Goal: Task Accomplishment & Management: Manage account settings

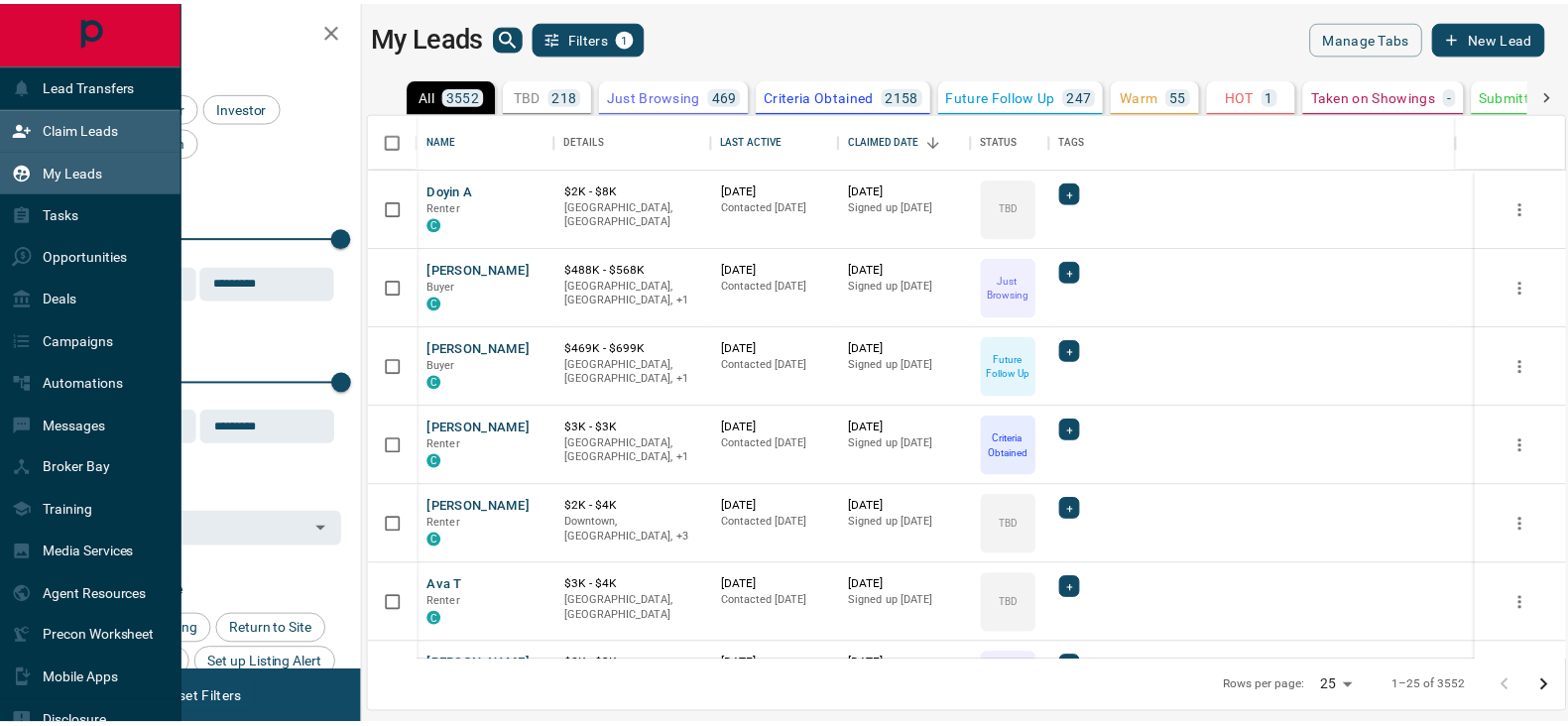
scroll to position [530, 1193]
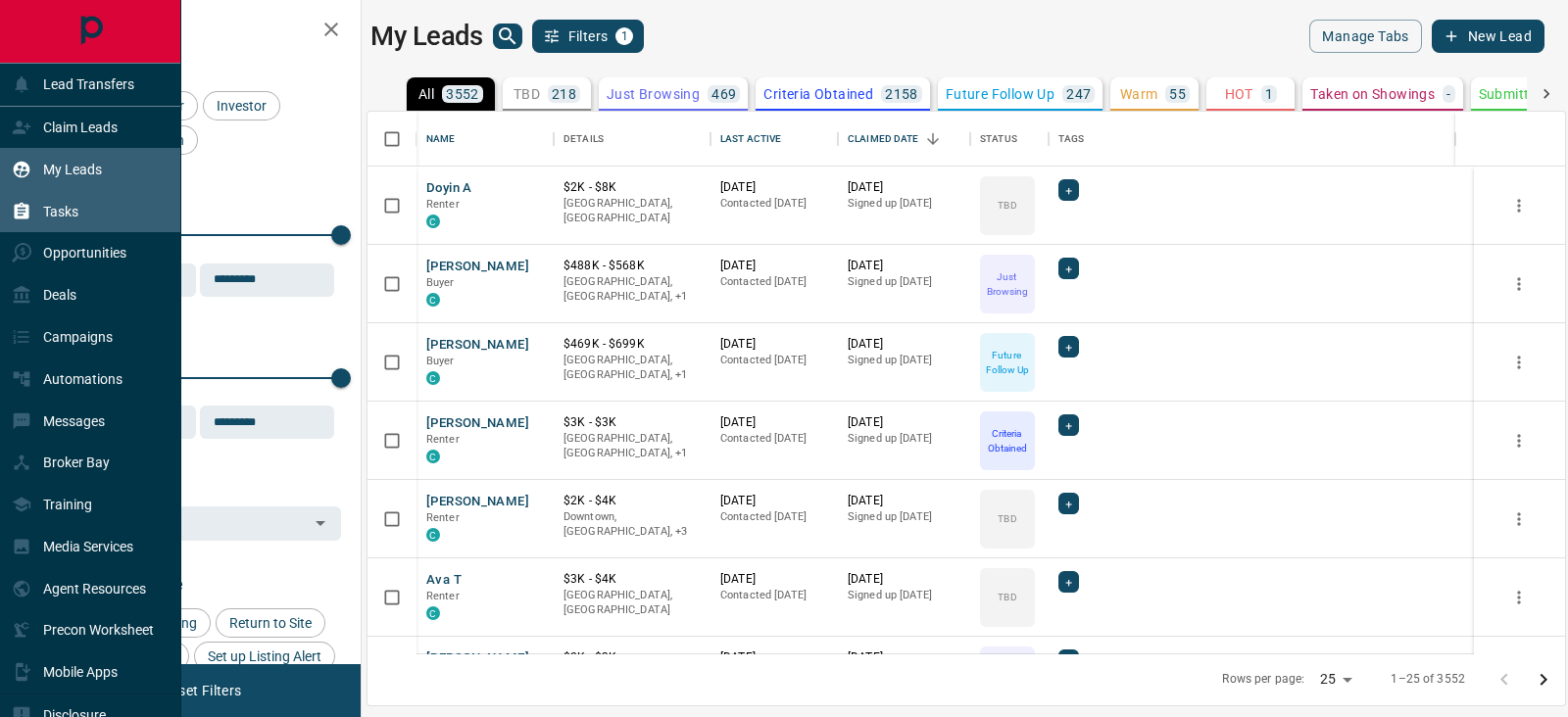
click at [80, 219] on div "Tasks" at bounding box center [91, 210] width 182 height 42
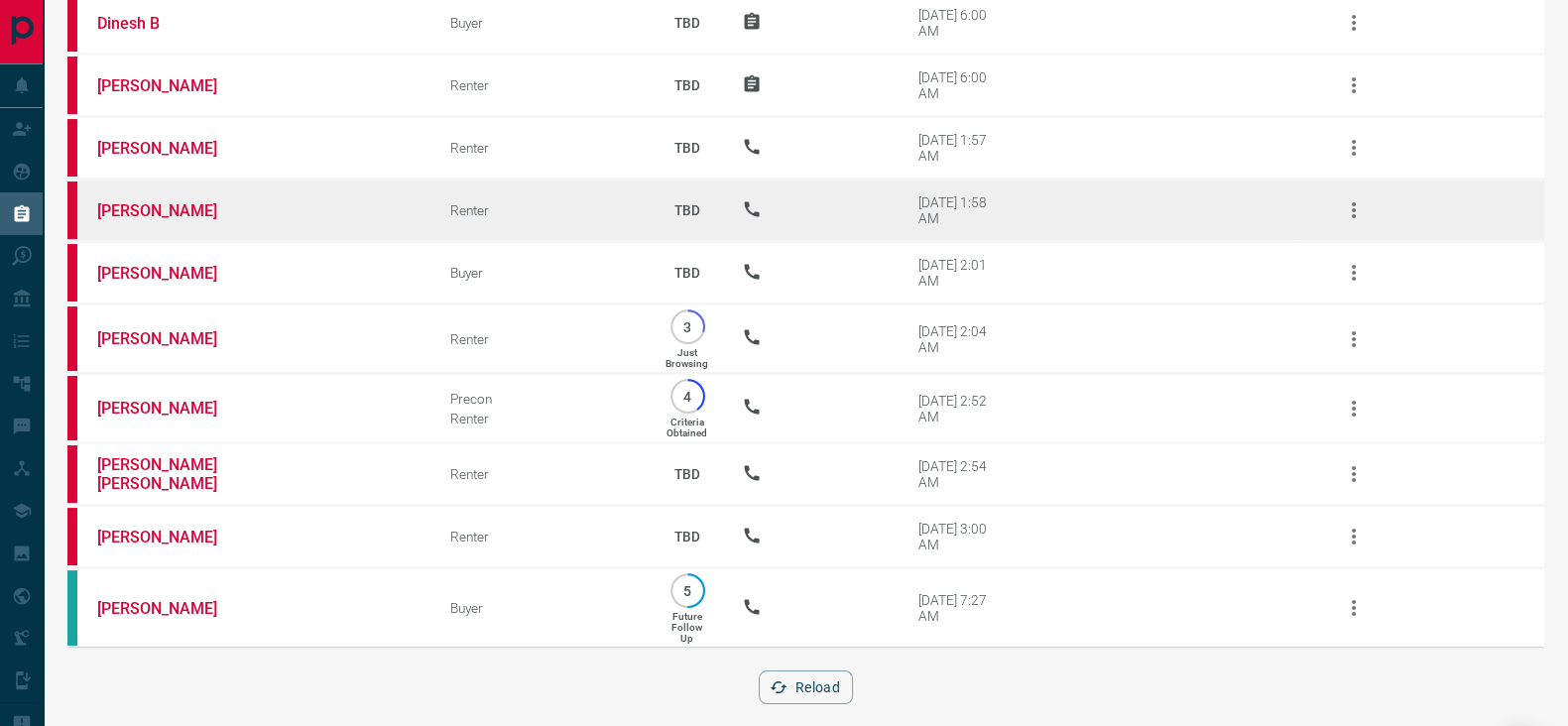
scroll to position [233, 0]
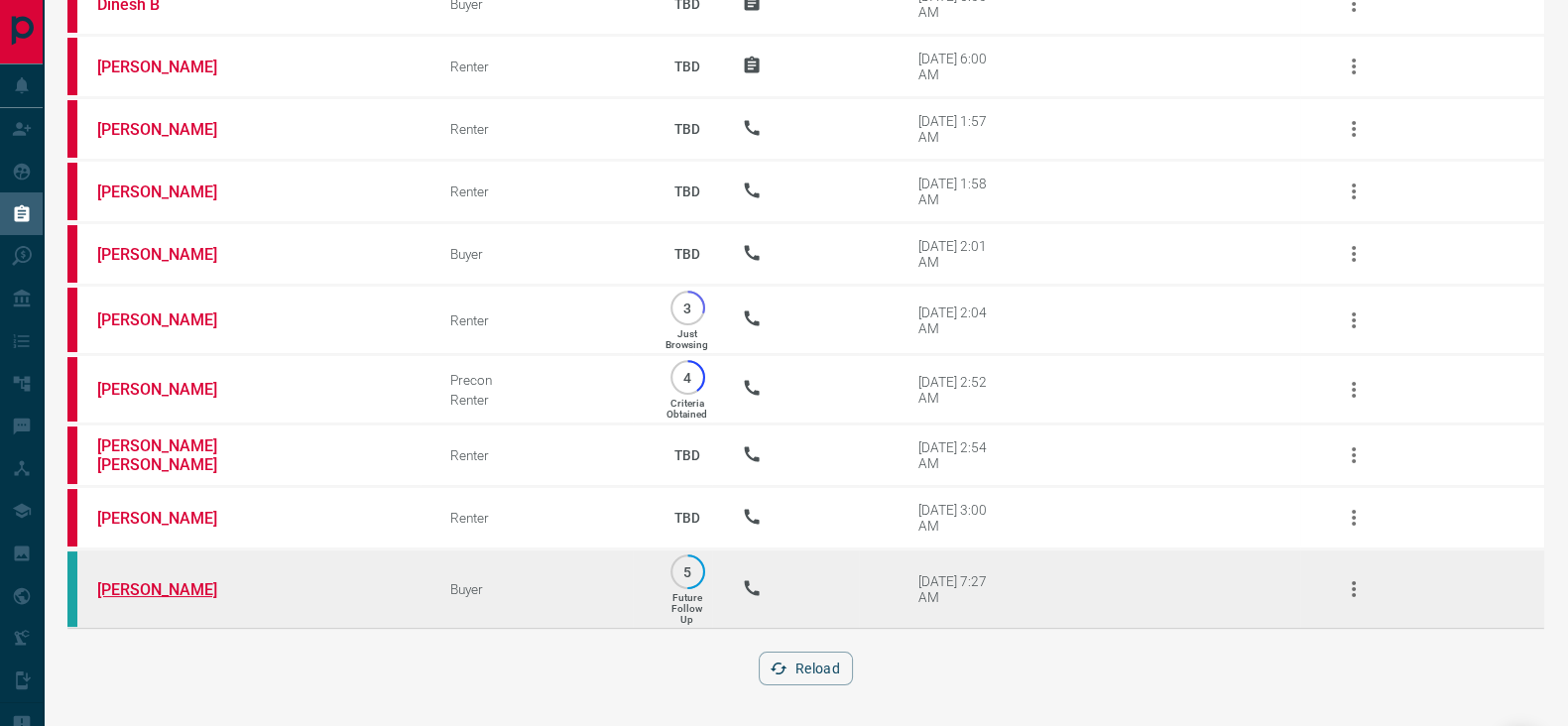
click at [115, 582] on link "[PERSON_NAME]" at bounding box center [171, 589] width 149 height 19
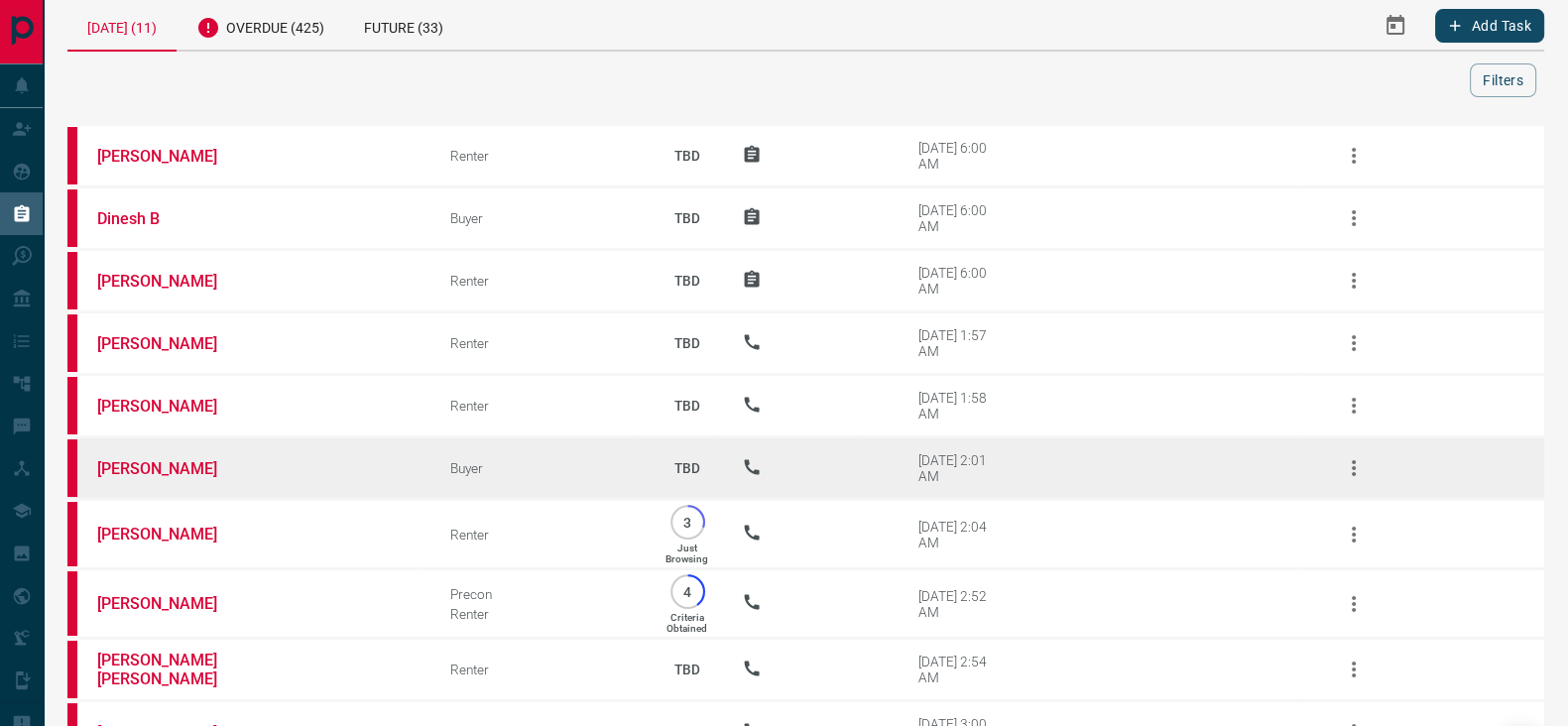
scroll to position [0, 0]
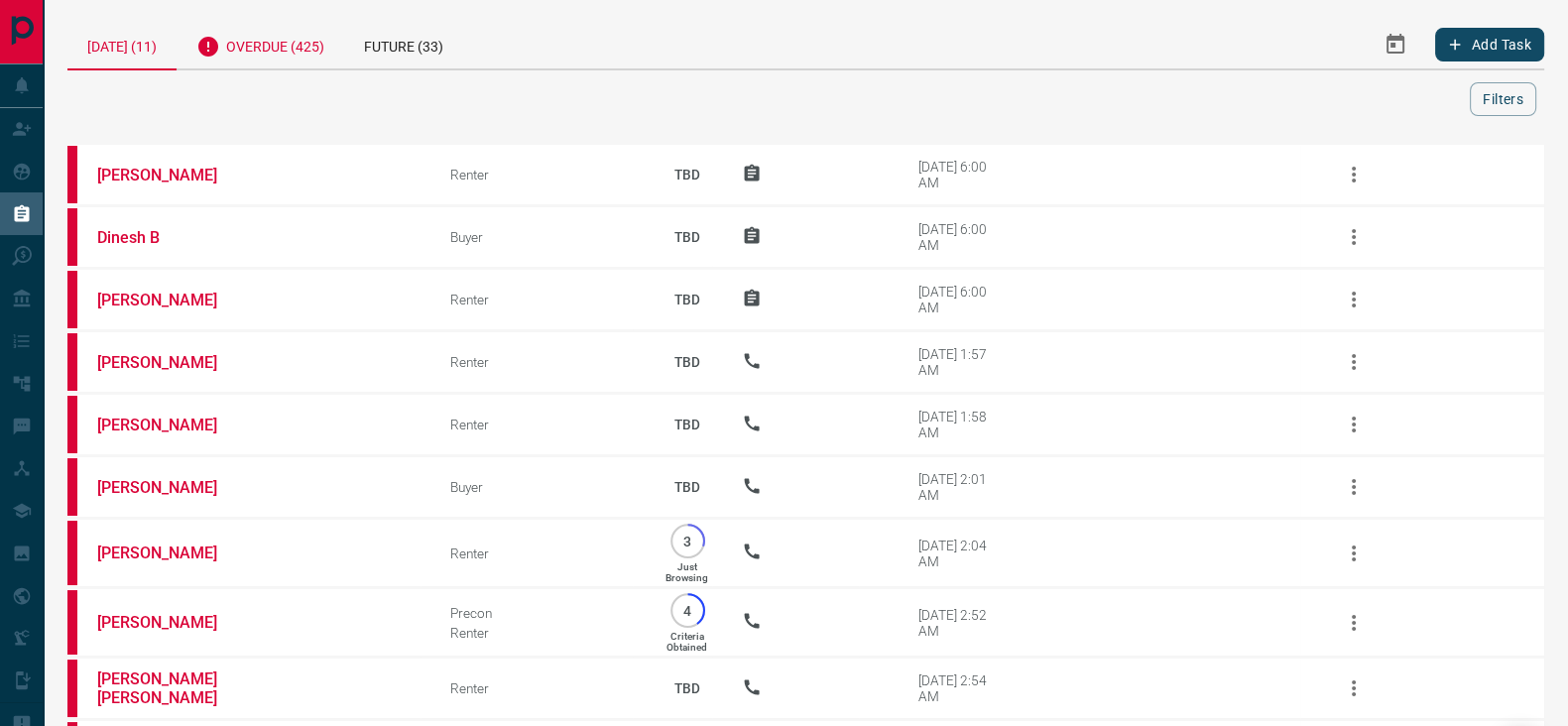
click at [308, 53] on div "Overdue (425)" at bounding box center [261, 44] width 168 height 49
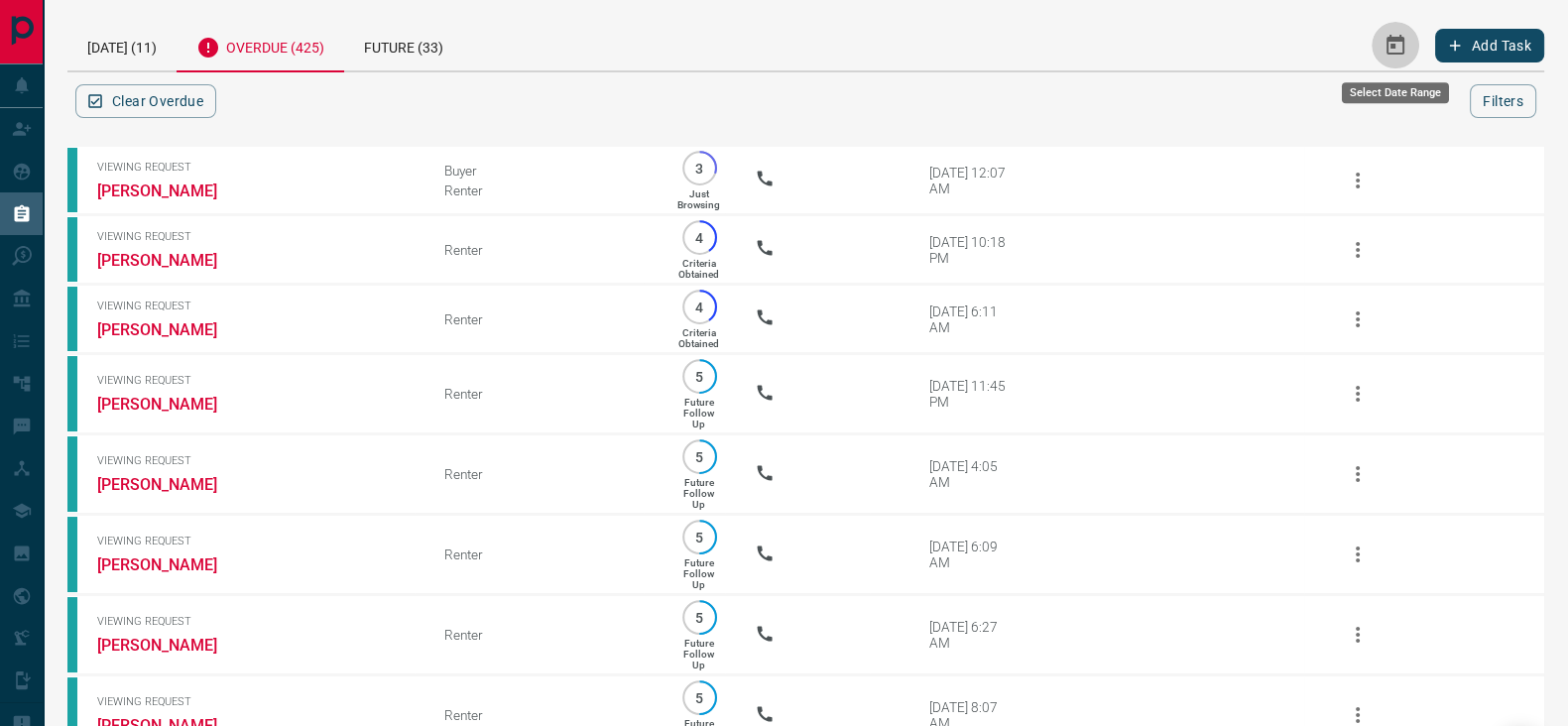
click at [1404, 52] on icon "Select Date Range" at bounding box center [1396, 45] width 18 height 20
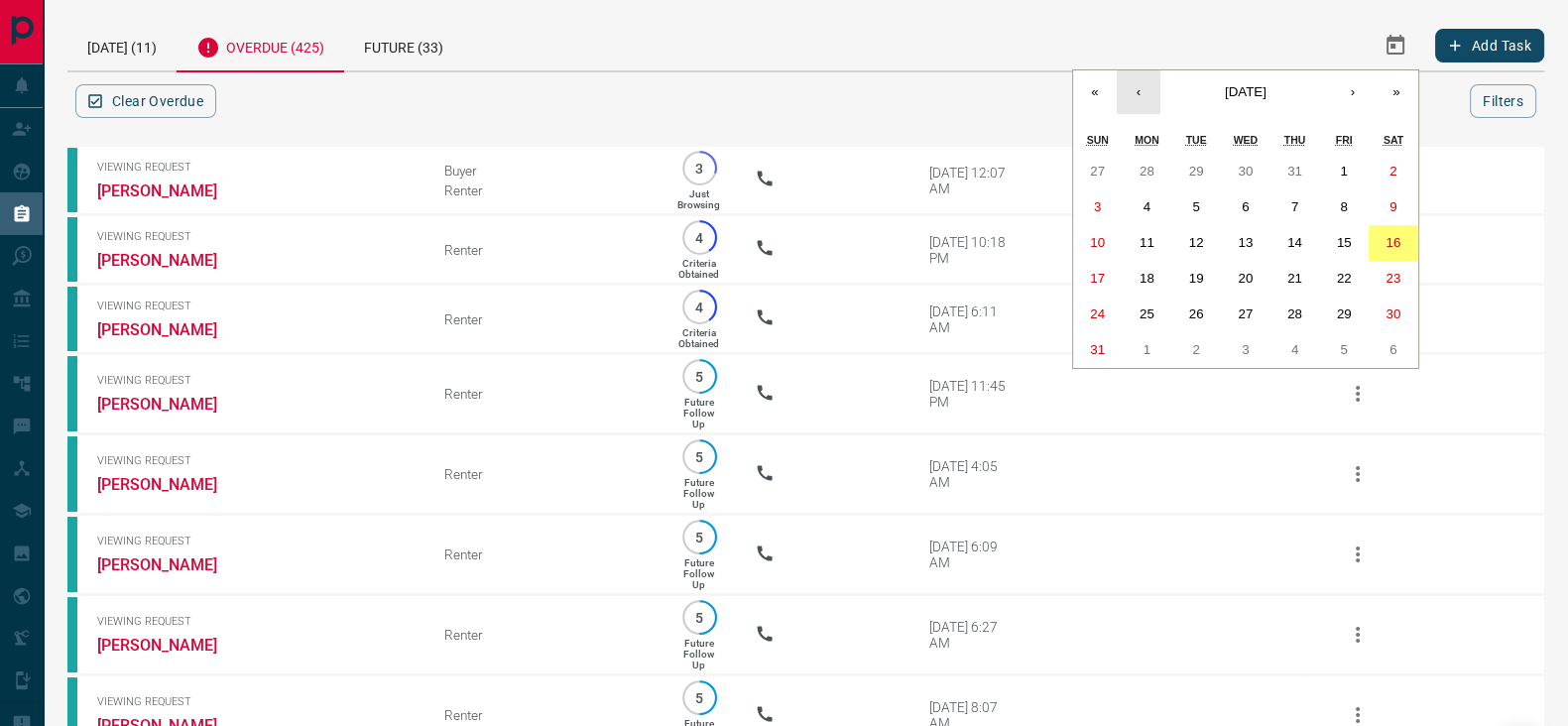
click at [1135, 91] on button "‹" at bounding box center [1139, 92] width 44 height 44
click at [1210, 166] on button "1" at bounding box center [1197, 172] width 50 height 36
click at [1359, 95] on button "›" at bounding box center [1353, 92] width 44 height 44
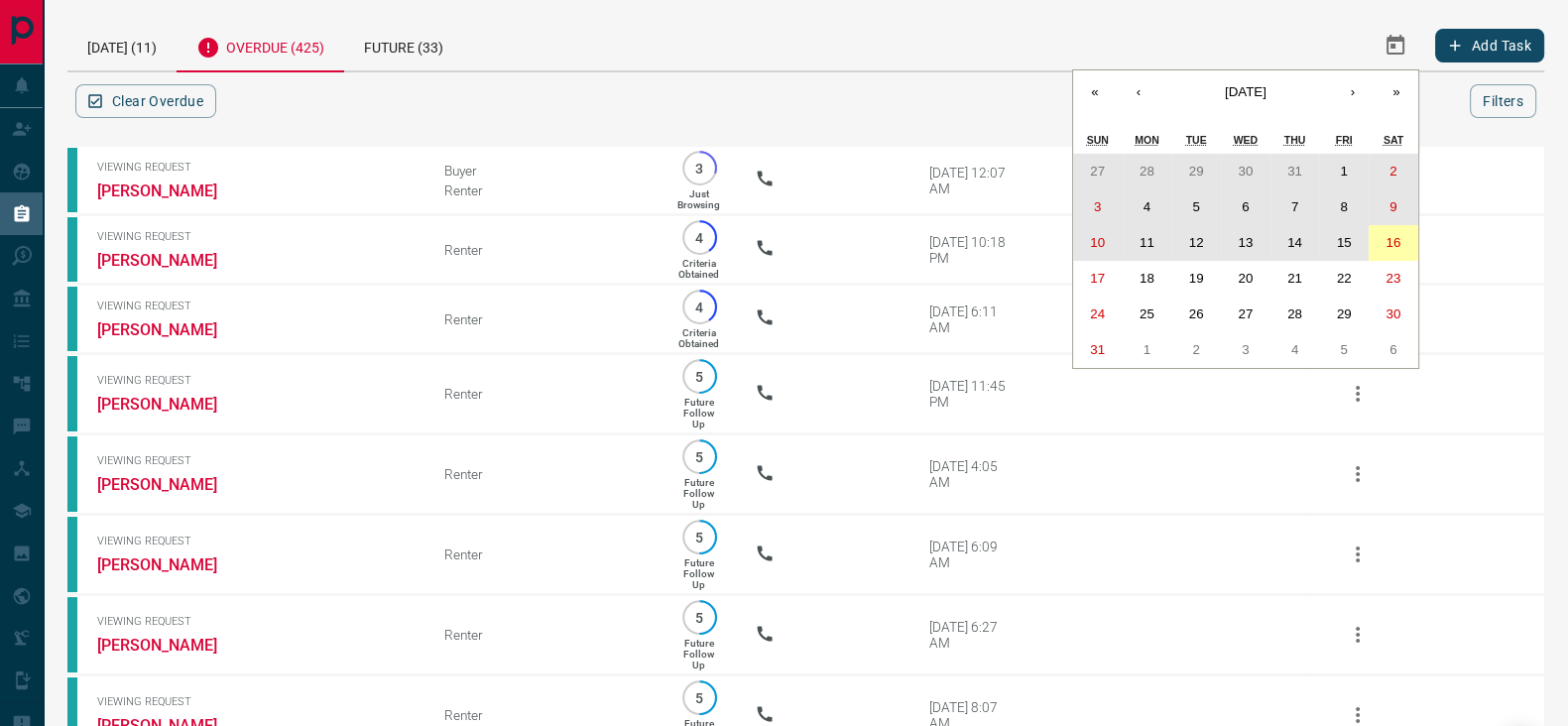
click at [1396, 236] on abbr "16" at bounding box center [1393, 242] width 15 height 15
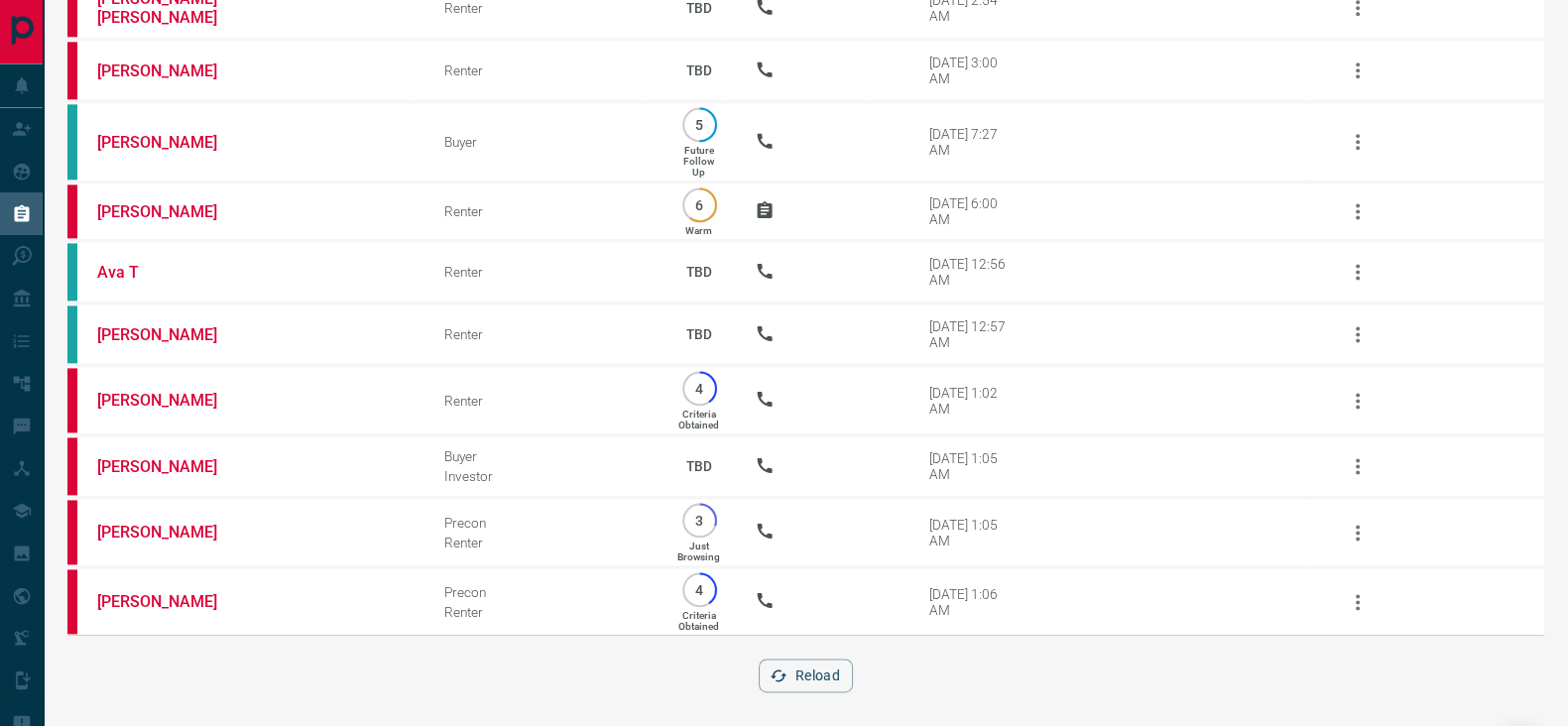
scroll to position [3383, 0]
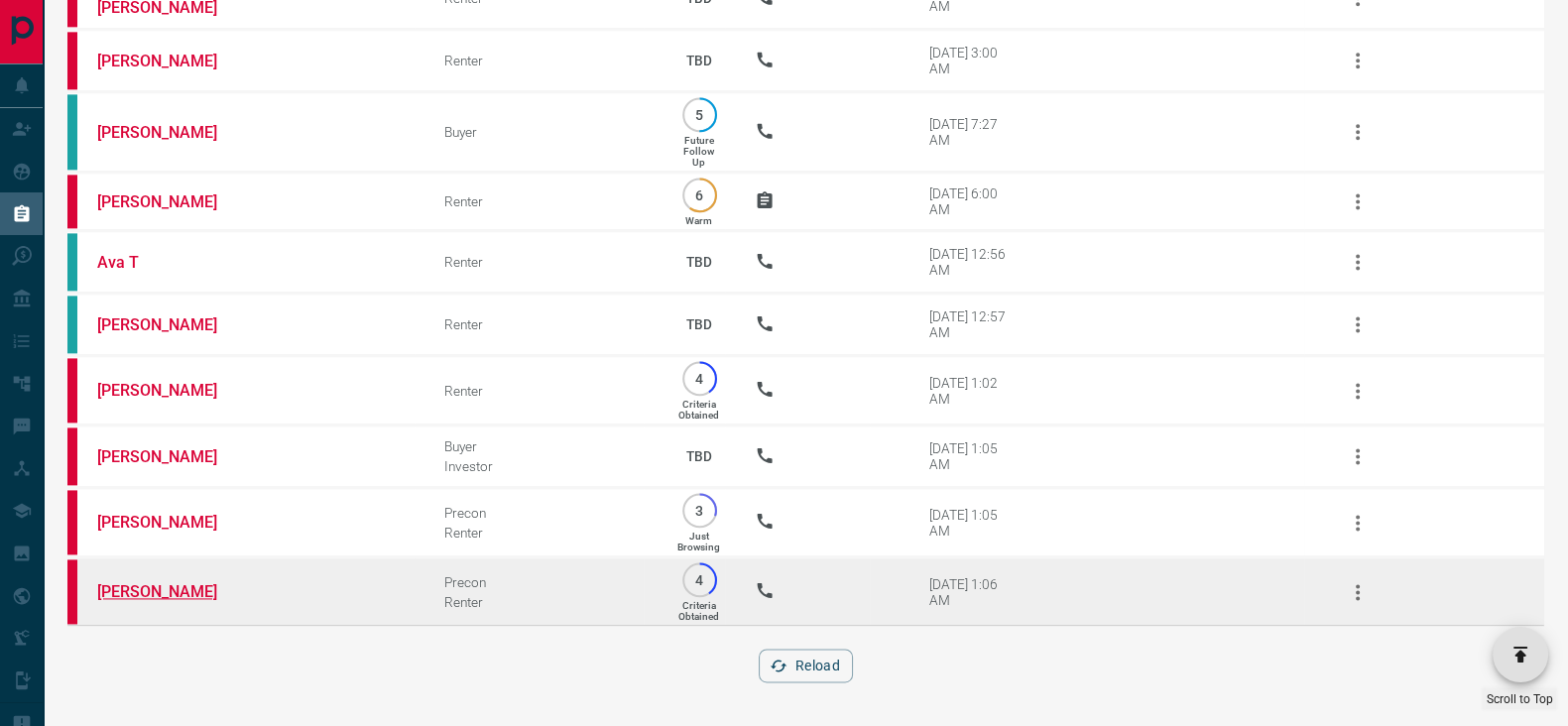
click at [143, 587] on link "[PERSON_NAME]" at bounding box center [171, 591] width 149 height 19
